Goal: Task Accomplishment & Management: Complete application form

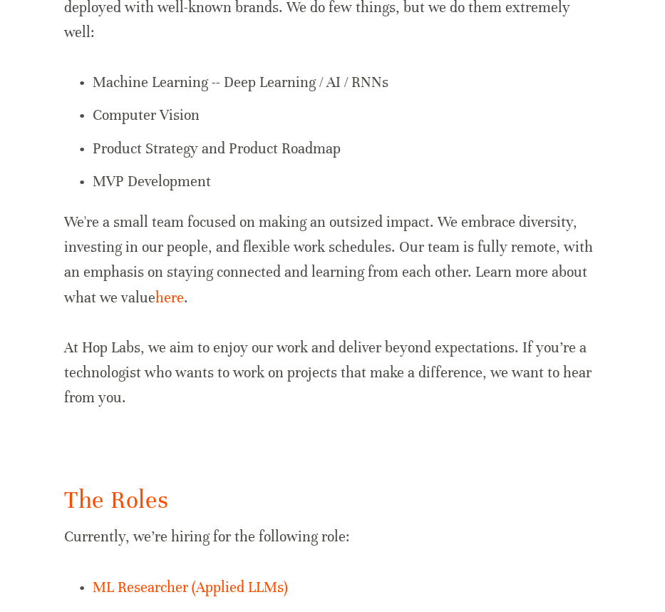
scroll to position [988, 0]
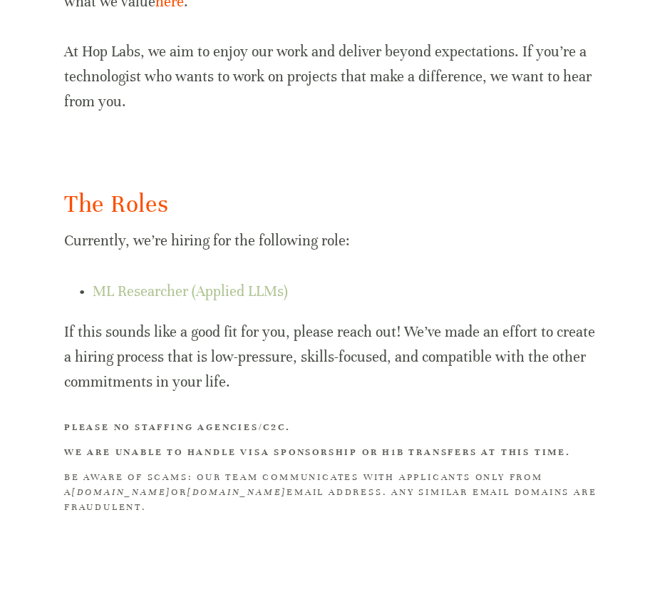
click at [250, 282] on link "ML Researcher (Applied LLMs)" at bounding box center [190, 291] width 195 height 18
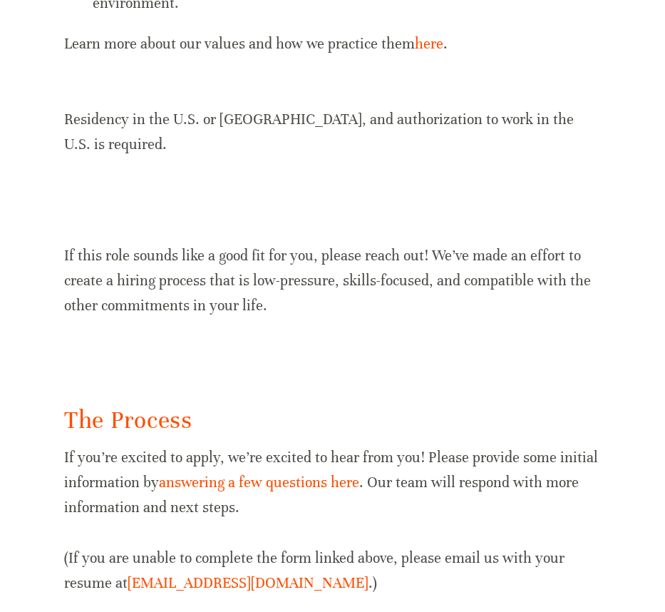
scroll to position [1819, 0]
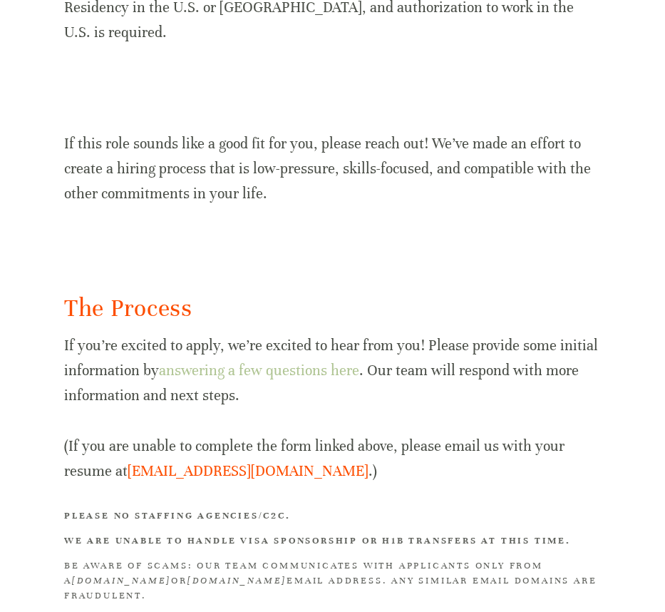
click at [238, 362] on link "answering a few questions here" at bounding box center [259, 371] width 200 height 18
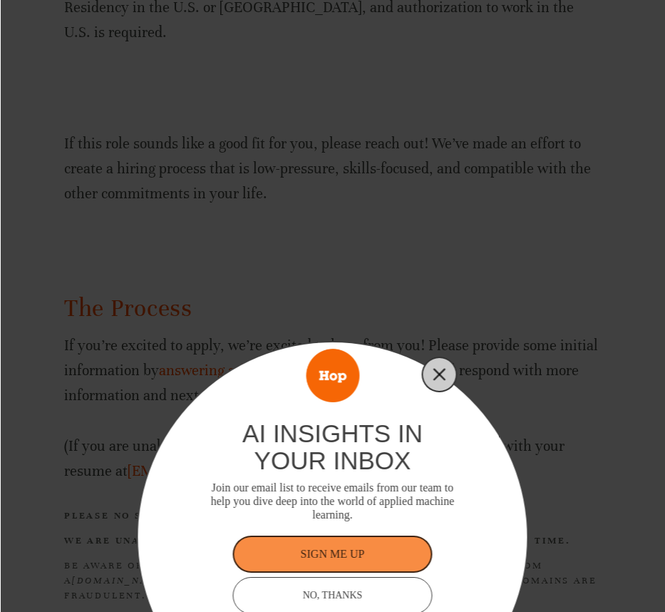
click at [436, 371] on line "Close" at bounding box center [439, 374] width 10 height 10
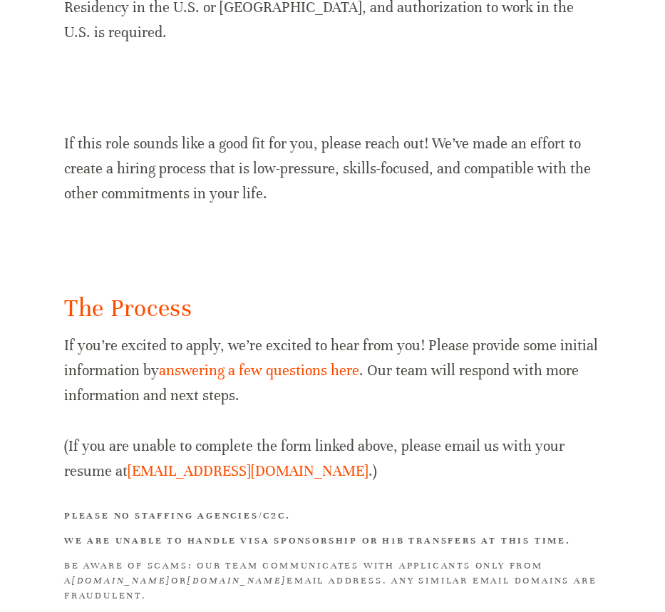
click at [413, 231] on div at bounding box center [332, 248] width 561 height 61
